Goal: Transaction & Acquisition: Purchase product/service

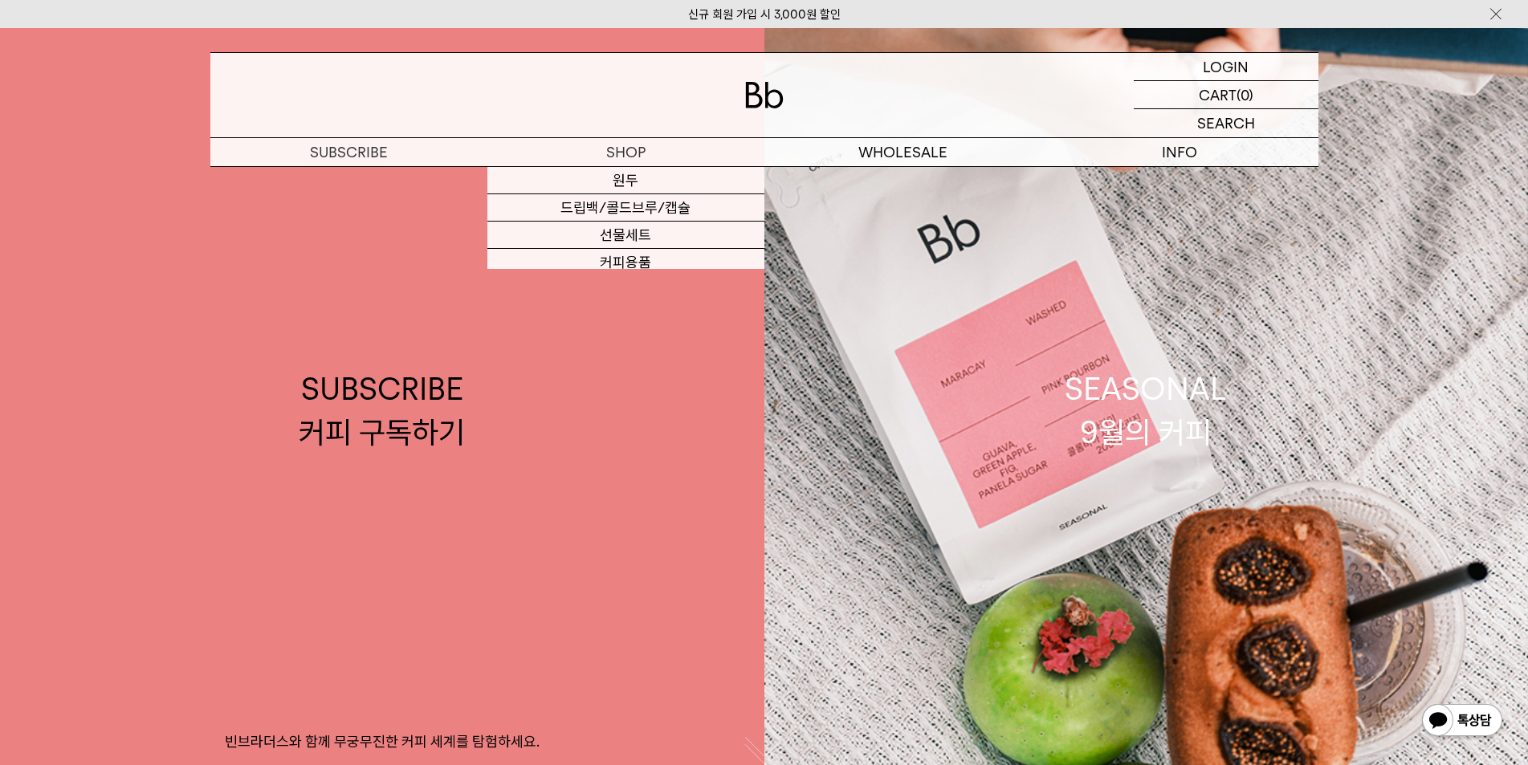
click at [601, 119] on div at bounding box center [764, 95] width 1108 height 84
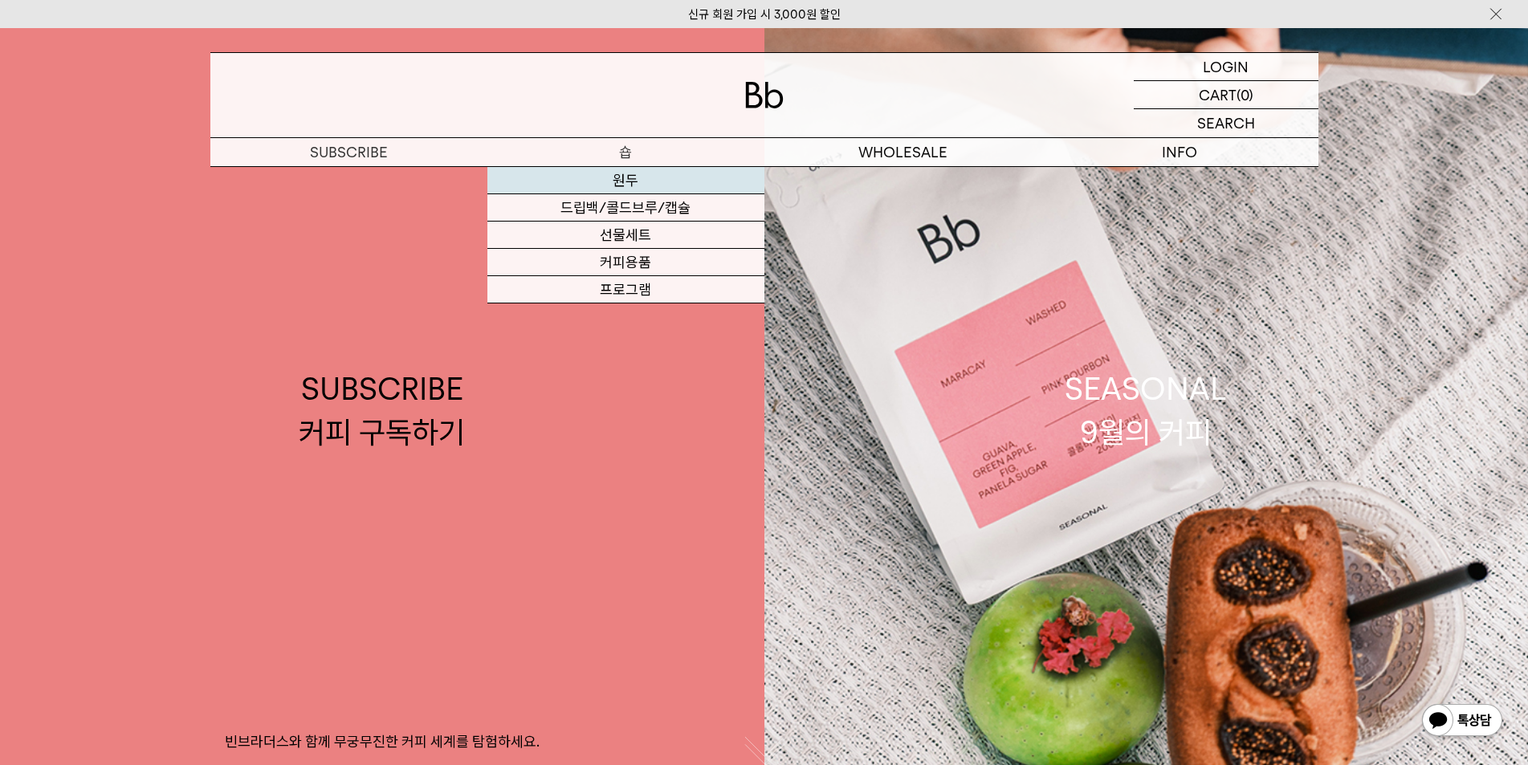
click at [623, 182] on link "원두" at bounding box center [625, 180] width 277 height 27
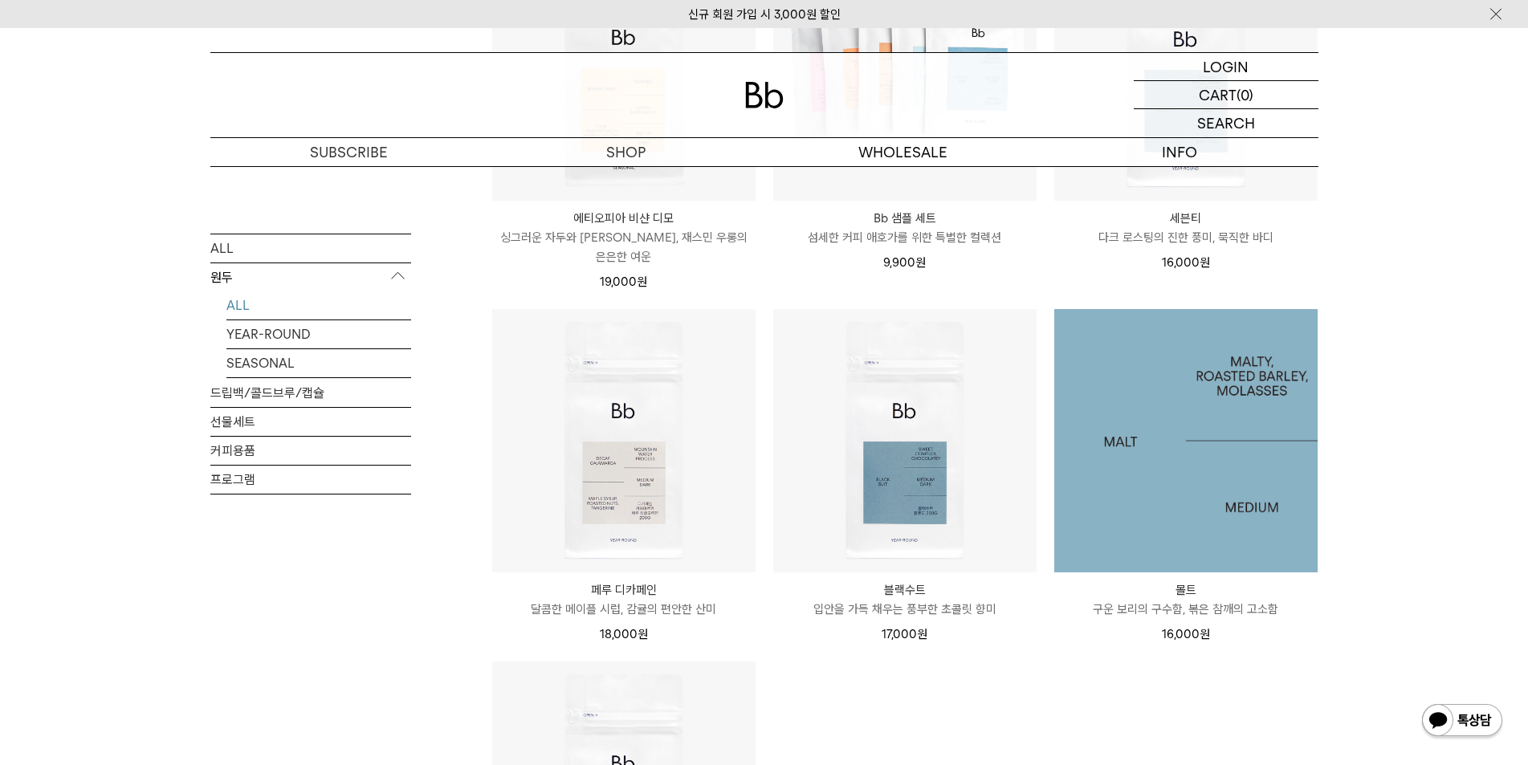
scroll to position [1445, 0]
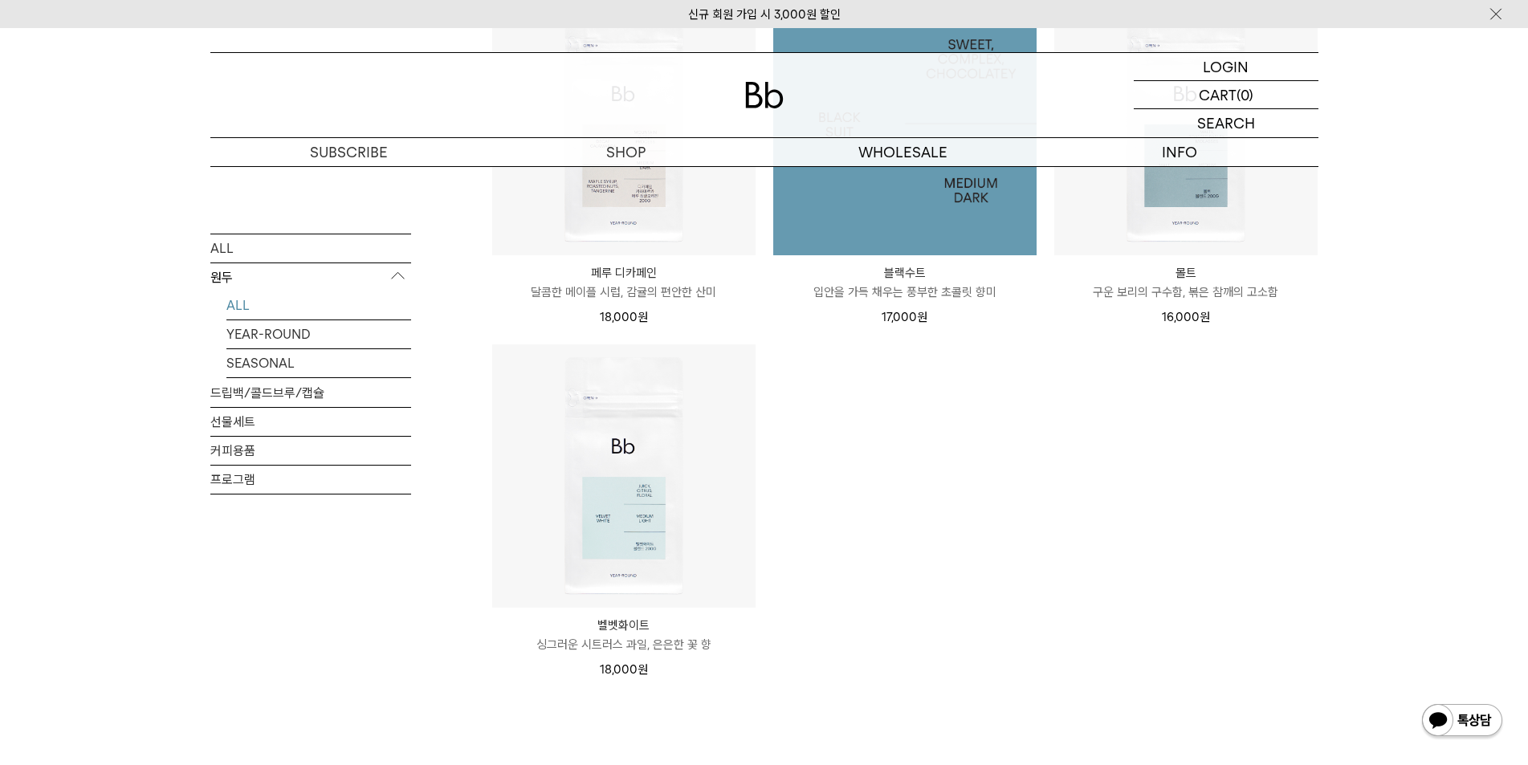
click at [936, 226] on img at bounding box center [904, 123] width 263 height 263
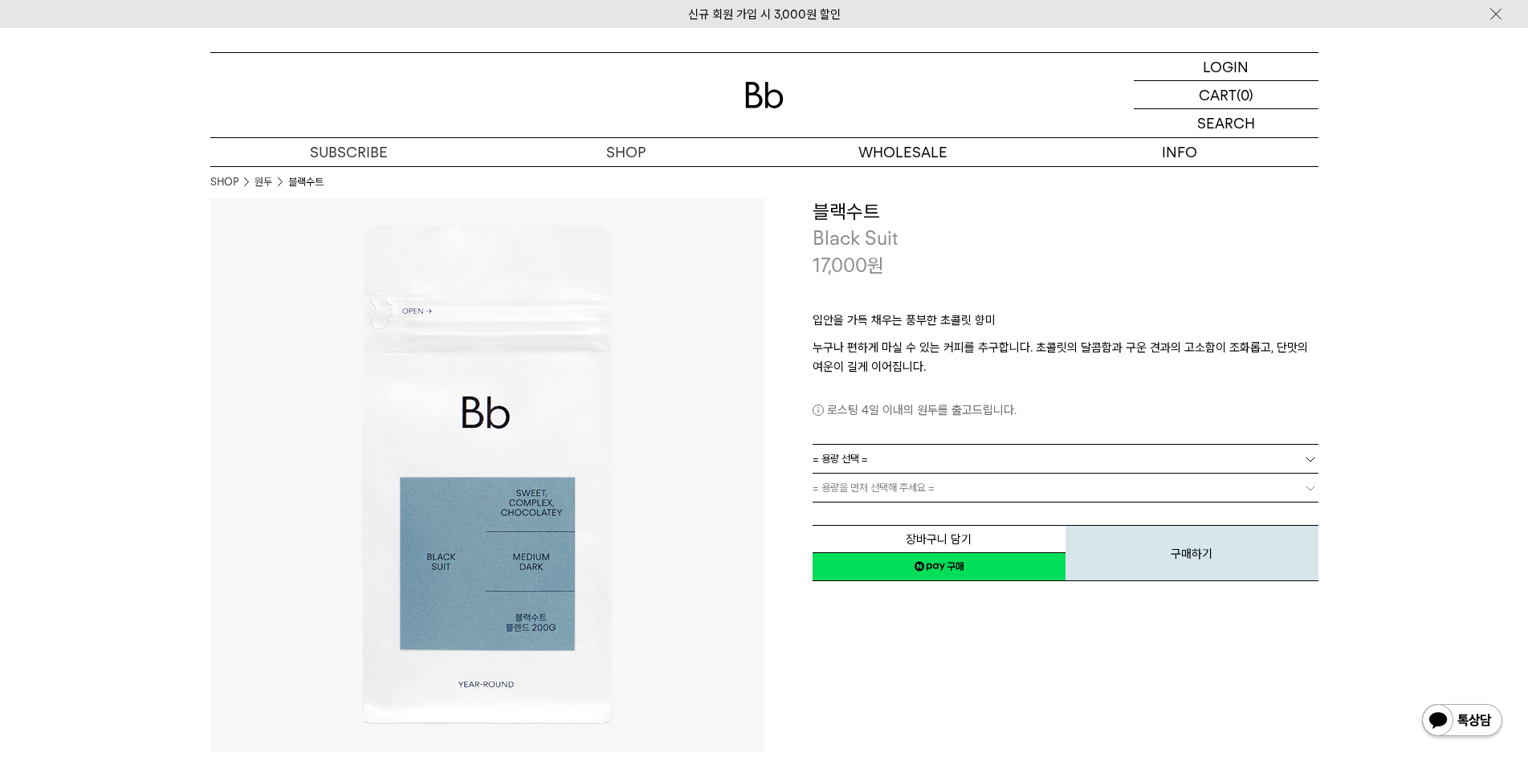
click at [1045, 454] on link "= 용량 선택 =" at bounding box center [1066, 459] width 506 height 28
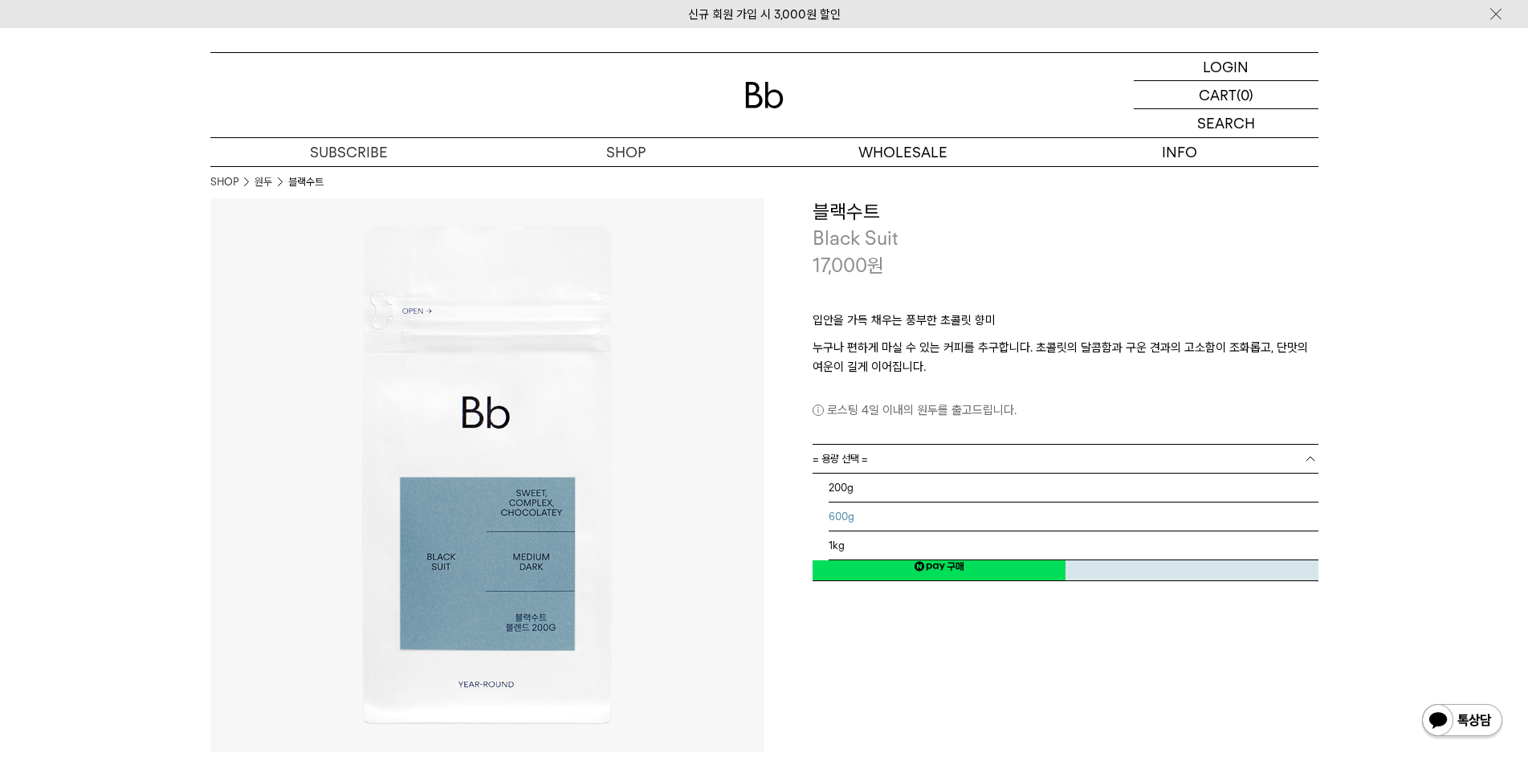
click at [995, 516] on li "600g" at bounding box center [1074, 517] width 490 height 29
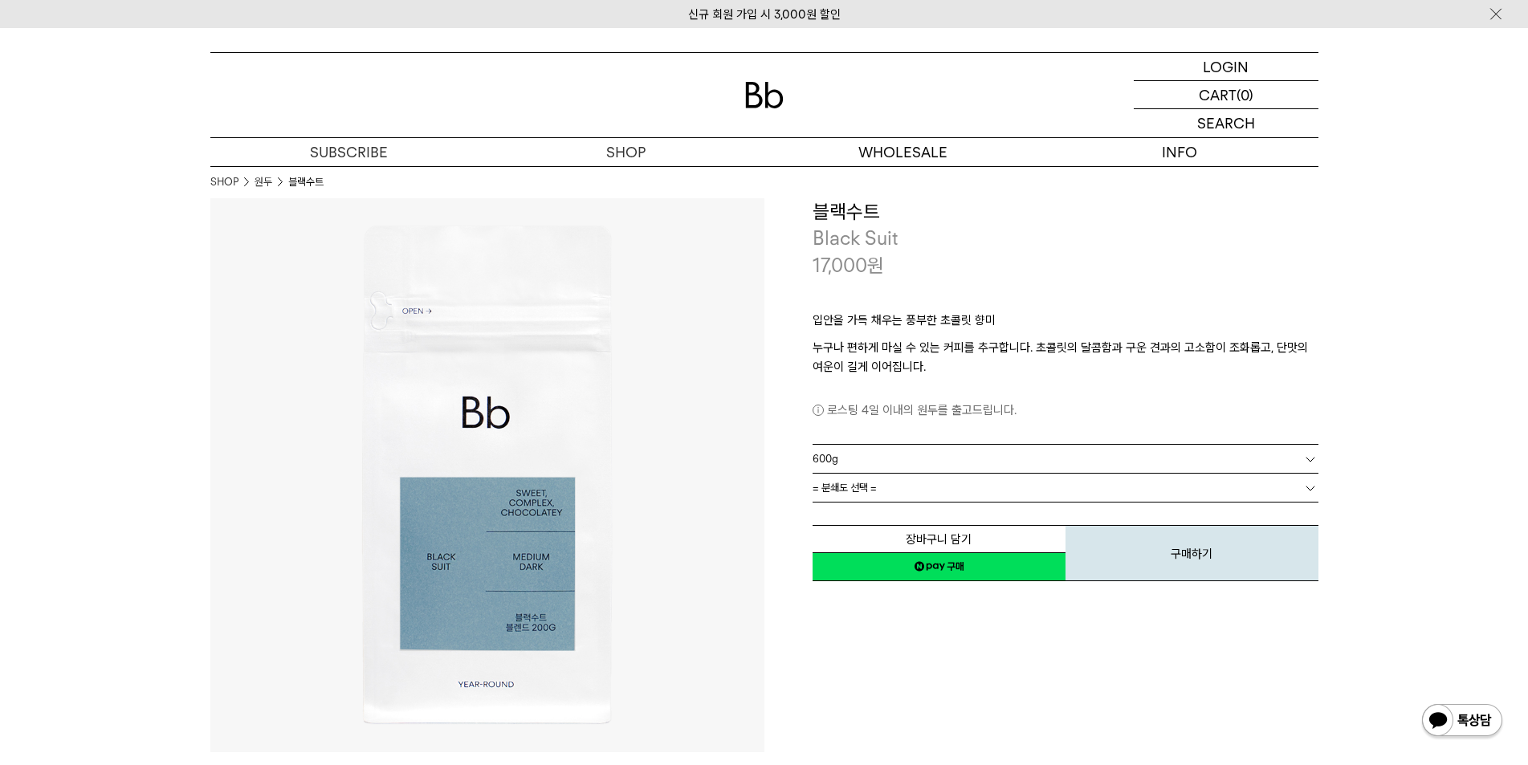
click at [1018, 496] on link "= 분쇄도 선택 =" at bounding box center [1066, 488] width 506 height 28
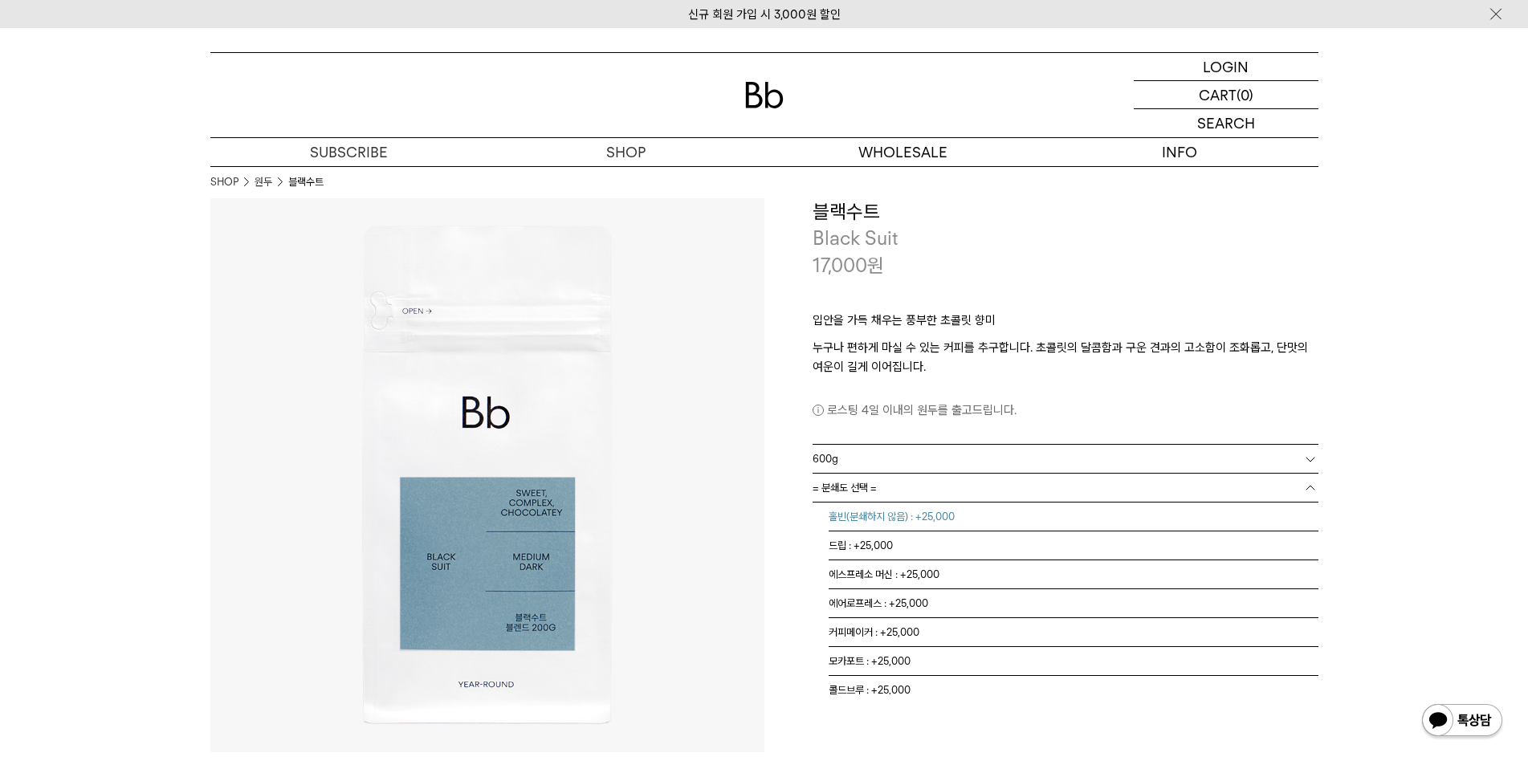
click at [1004, 519] on li "홀빈(분쇄하지 않음) : +25,000" at bounding box center [1074, 517] width 490 height 29
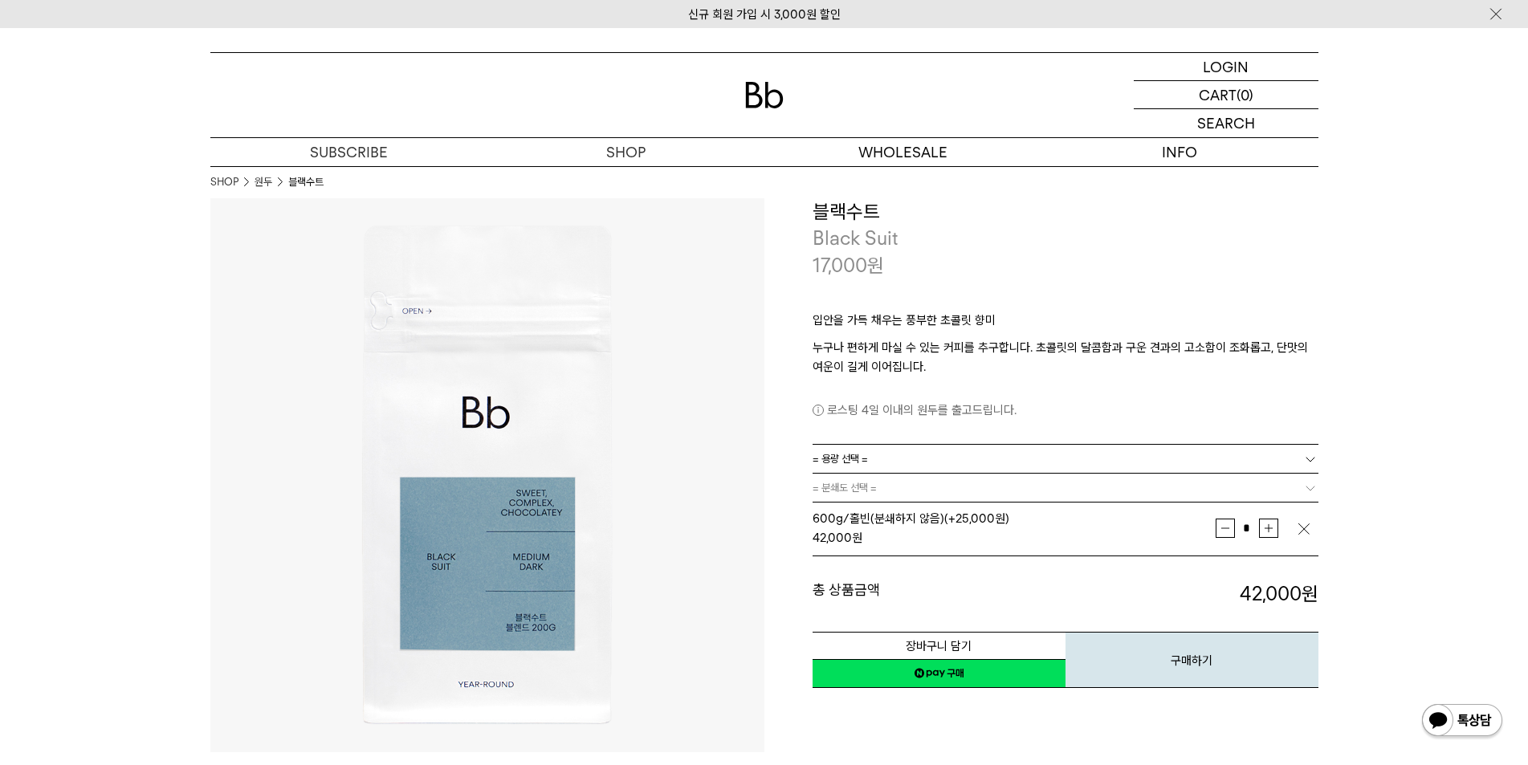
click at [990, 457] on link "= 용량 선택 =" at bounding box center [1066, 459] width 506 height 28
click at [972, 542] on li "1kg" at bounding box center [1074, 546] width 490 height 29
click at [960, 489] on link "= 분쇄도 선택 =" at bounding box center [1066, 488] width 506 height 28
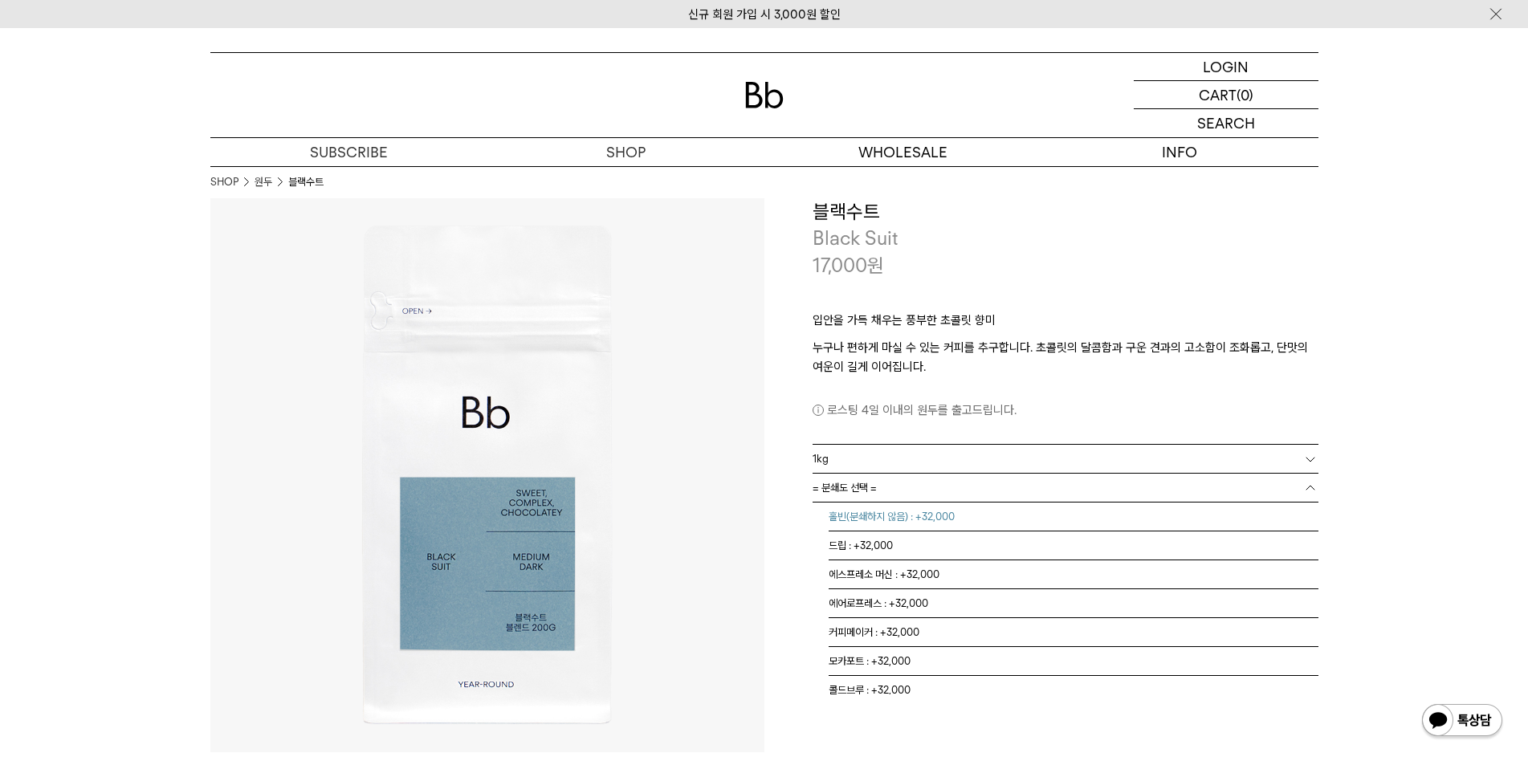
click at [947, 521] on li "홀빈(분쇄하지 않음) : +32,000" at bounding box center [1074, 517] width 490 height 29
